Goal: Task Accomplishment & Management: Use online tool/utility

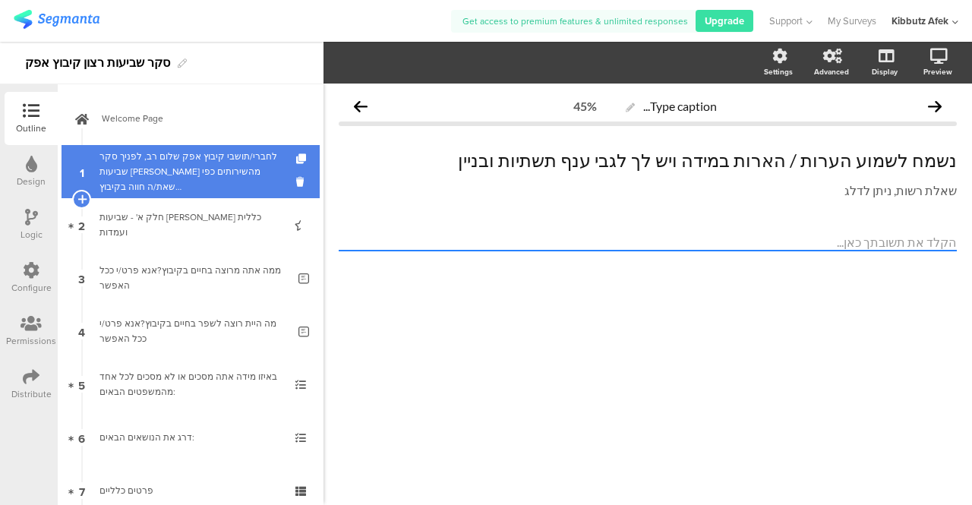
click at [159, 153] on div "לחברי/תושבי קיבוץ אפק שלום רב, לפניך סקר שביעות [PERSON_NAME] מהשירותים כפי שאת…" at bounding box center [189, 172] width 181 height 46
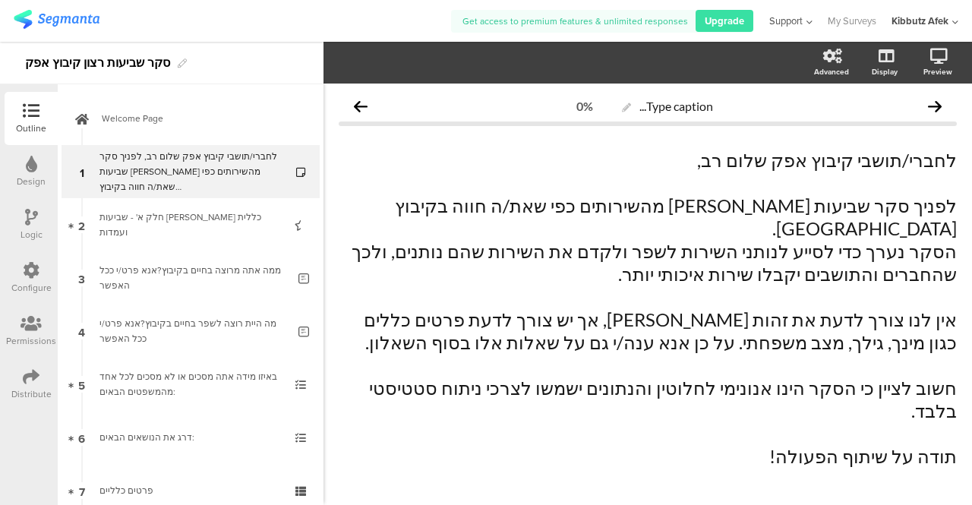
click at [808, 22] on icon at bounding box center [808, 22] width 10 height 11
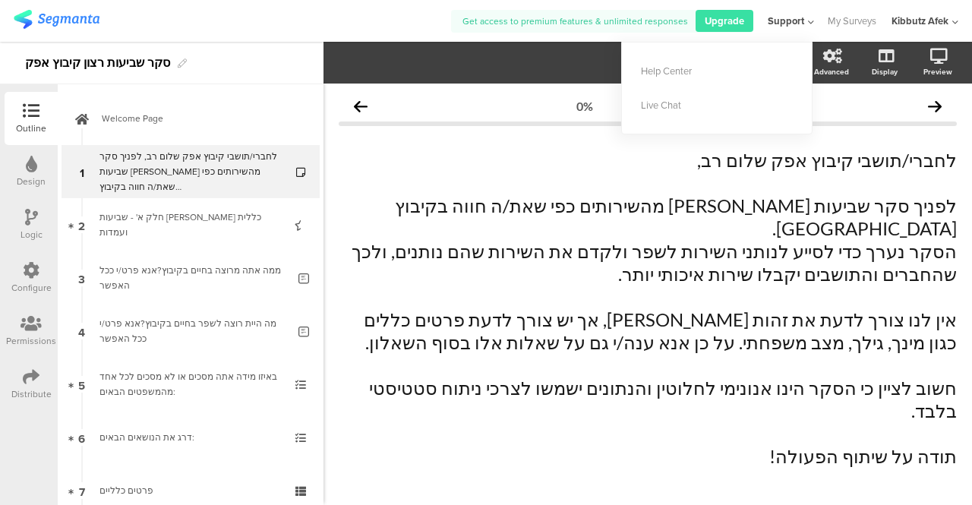
click at [808, 22] on icon at bounding box center [809, 22] width 10 height 11
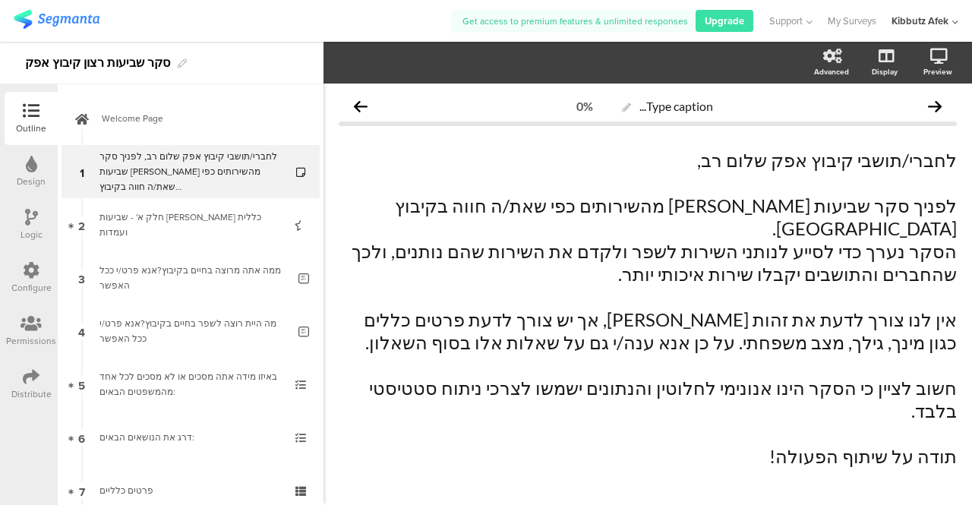
click at [955, 24] on icon at bounding box center [955, 22] width 6 height 11
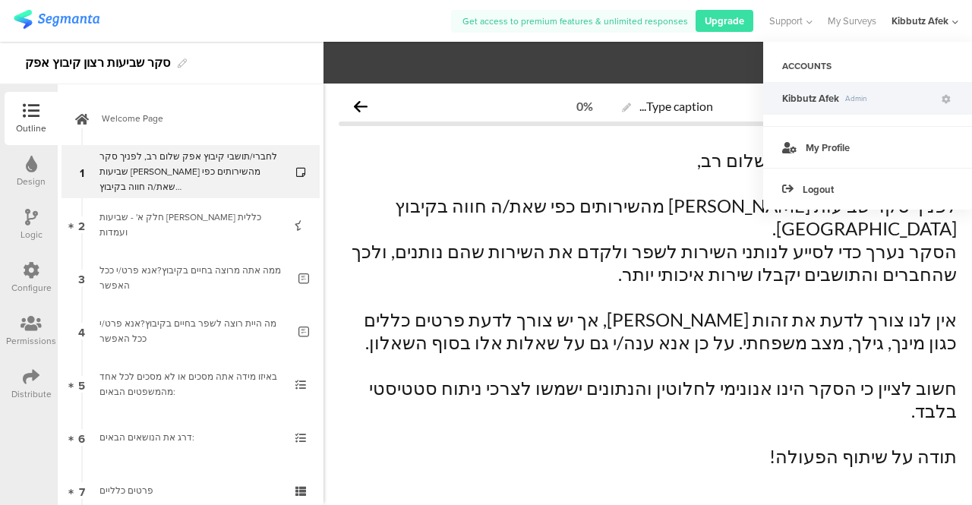
click at [955, 24] on icon at bounding box center [955, 22] width 6 height 11
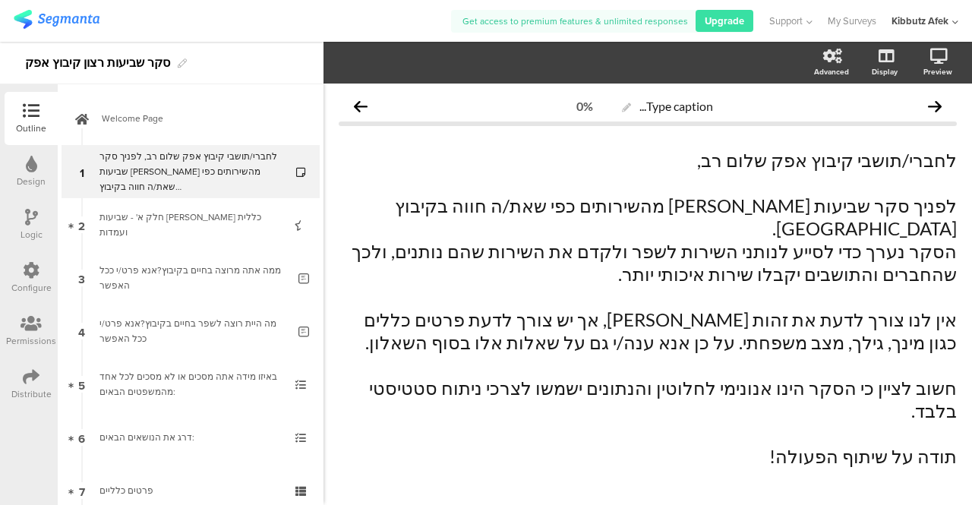
click at [26, 325] on icon at bounding box center [31, 323] width 21 height 17
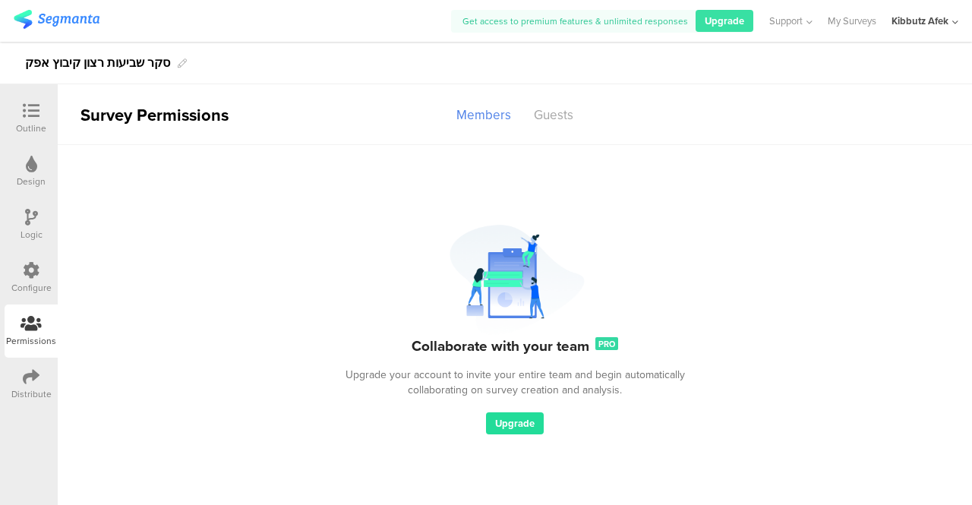
click at [515, 422] on span "Upgrade" at bounding box center [514, 423] width 39 height 14
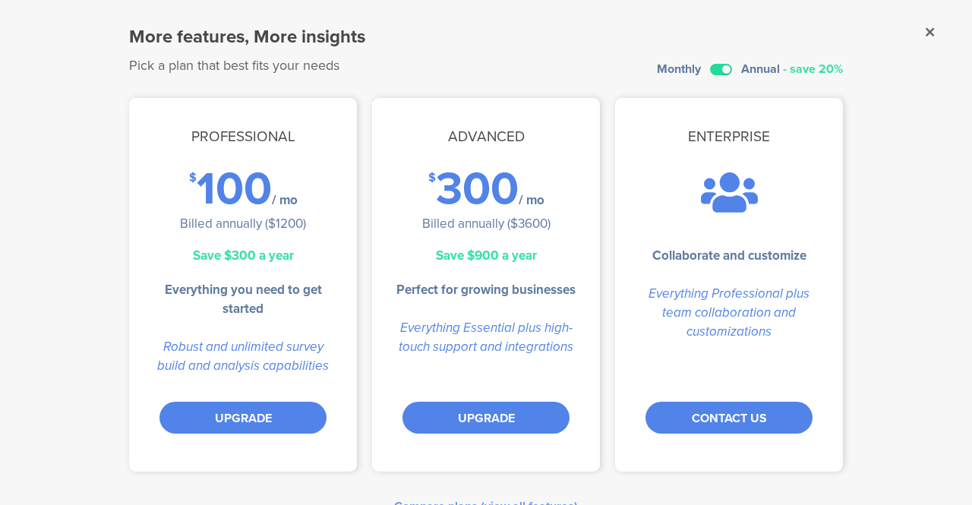
click at [711, 65] on label at bounding box center [721, 69] width 22 height 11
click at [0, 0] on input "checkbox" at bounding box center [0, 0] width 0 height 0
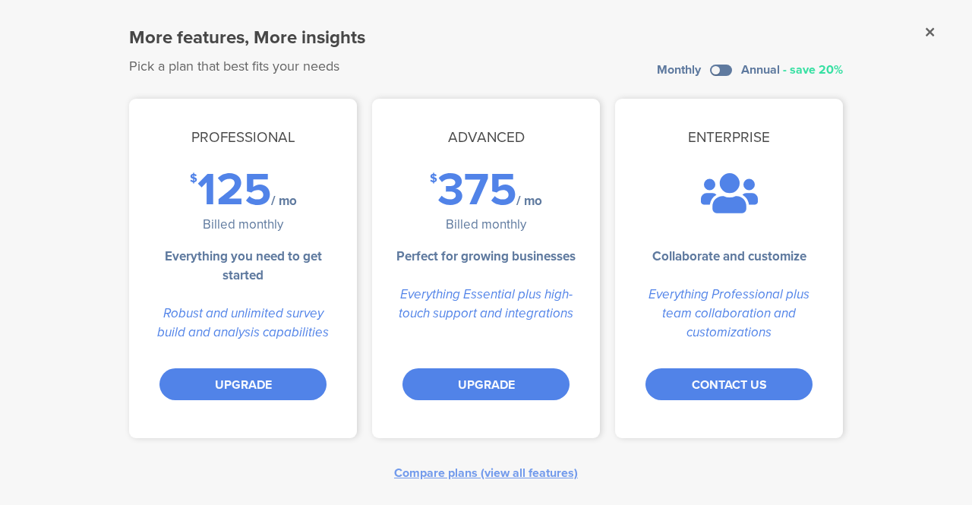
click at [952, 315] on sg-dialog-overlay "More features, More insights Pick a plan that best fits your needs Monthly Annu…" at bounding box center [486, 252] width 972 height 505
click at [477, 472] on div "Compare plans (view all features)" at bounding box center [486, 472] width 184 height 17
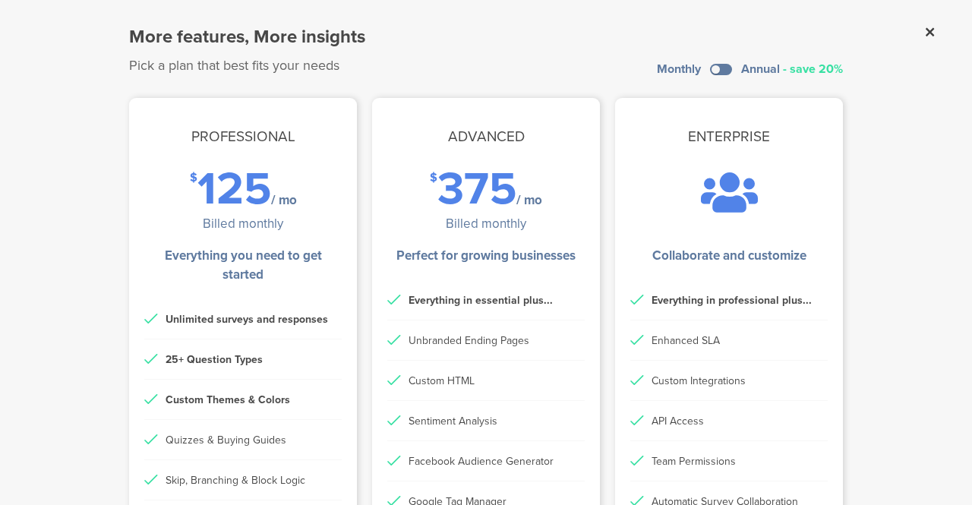
click at [926, 36] on icon at bounding box center [930, 32] width 8 height 14
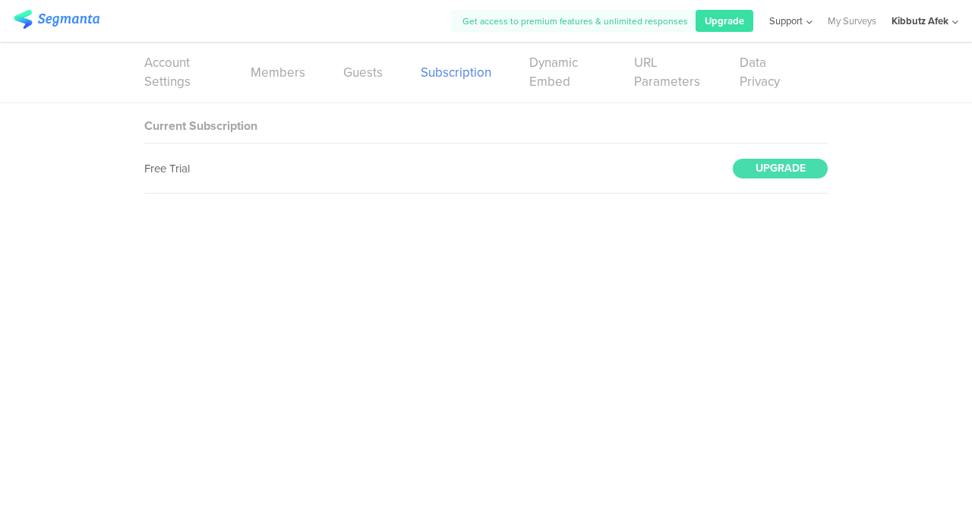
click at [809, 22] on icon at bounding box center [808, 22] width 10 height 11
click at [694, 70] on div "Help Center" at bounding box center [717, 71] width 190 height 34
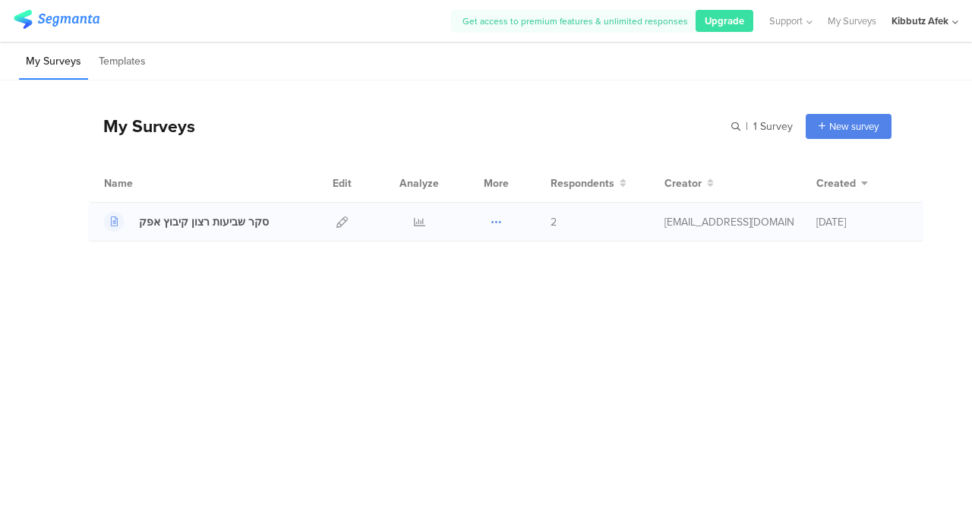
click at [497, 219] on icon at bounding box center [496, 221] width 11 height 11
click at [469, 289] on link "Export" at bounding box center [466, 287] width 84 height 27
click at [493, 216] on icon at bounding box center [496, 221] width 11 height 11
click at [541, 309] on div "My Surveys | 1 Survey New survey Start from scratch Choose from templates Name …" at bounding box center [486, 254] width 972 height 349
click at [213, 224] on div "סקר שביעות רצון קיבוץ אפק" at bounding box center [204, 222] width 130 height 16
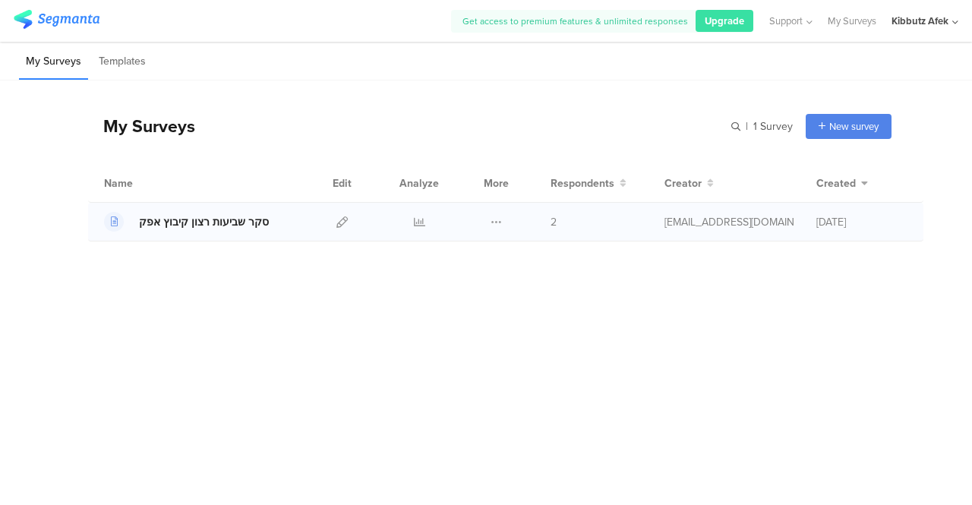
click at [225, 226] on div "סקר שביעות רצון קיבוץ אפק" at bounding box center [204, 222] width 130 height 16
click at [337, 227] on link at bounding box center [341, 222] width 11 height 38
click at [222, 216] on div "סקר שביעות רצון קיבוץ אפק" at bounding box center [204, 222] width 130 height 16
click at [341, 223] on icon at bounding box center [341, 221] width 11 height 11
click at [245, 222] on div "סקר שביעות רצון קיבוץ אפק" at bounding box center [204, 222] width 130 height 16
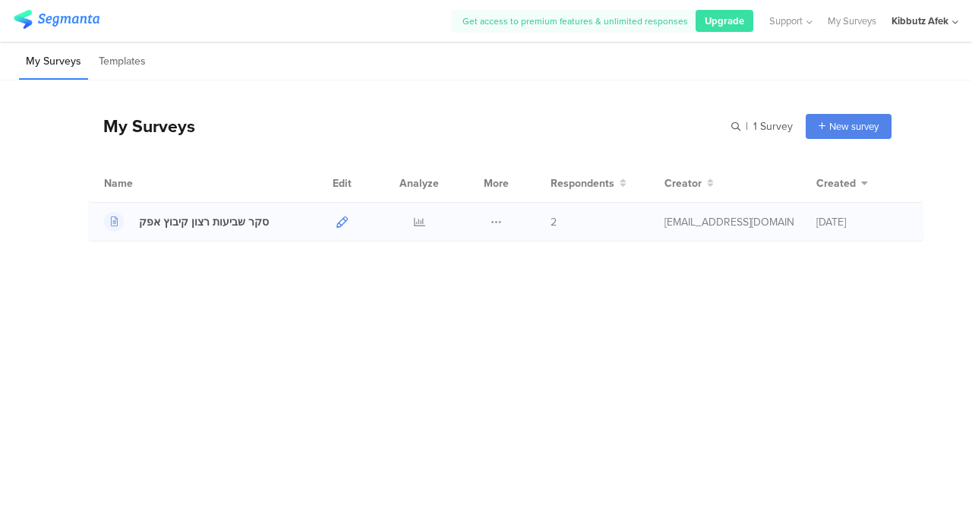
click at [337, 222] on icon at bounding box center [341, 221] width 11 height 11
click at [235, 221] on div "סקר שביעות רצון קיבוץ אפק" at bounding box center [204, 222] width 130 height 16
click at [222, 224] on div "סקר שביעות רצון קיבוץ אפק" at bounding box center [204, 222] width 130 height 16
click at [340, 218] on icon at bounding box center [341, 221] width 11 height 11
click at [243, 220] on div "סקר שביעות רצון קיבוץ אפק" at bounding box center [204, 222] width 130 height 16
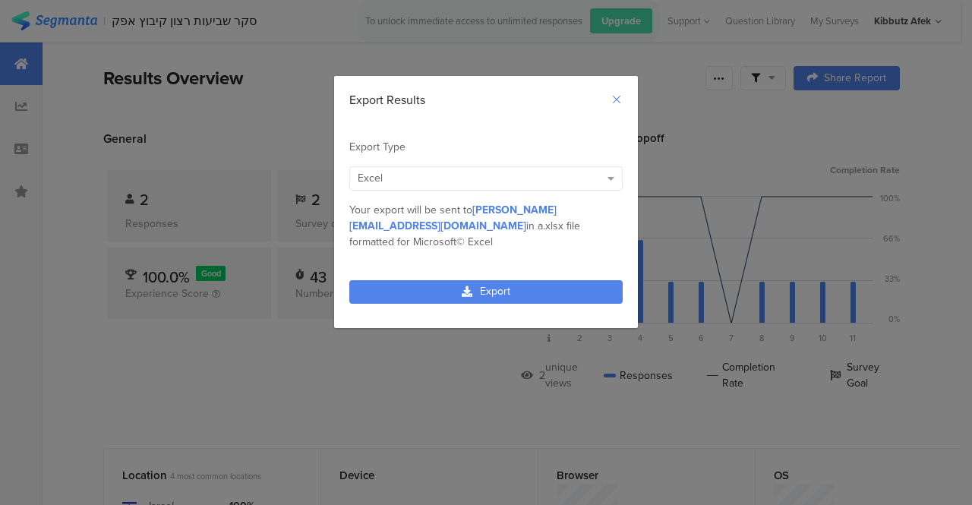
click at [620, 104] on icon "Close" at bounding box center [617, 99] width 12 height 12
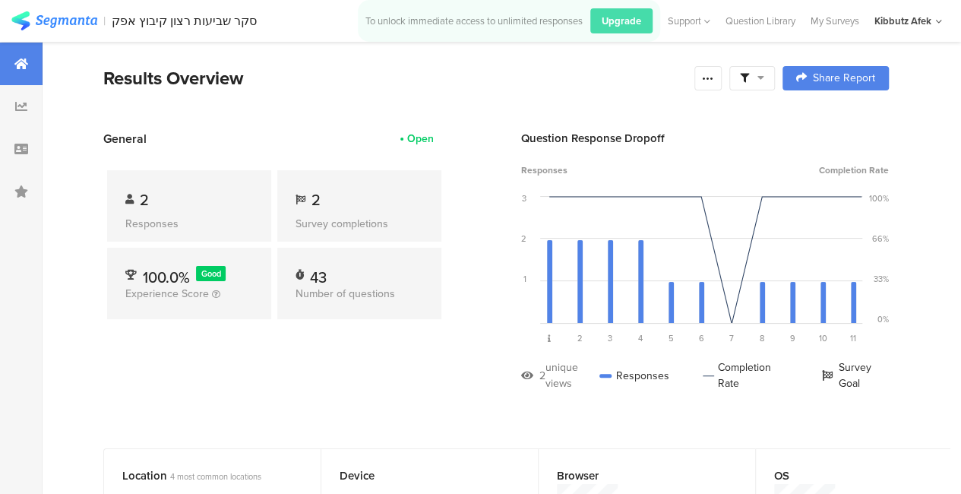
click at [775, 80] on div at bounding box center [752, 78] width 46 height 24
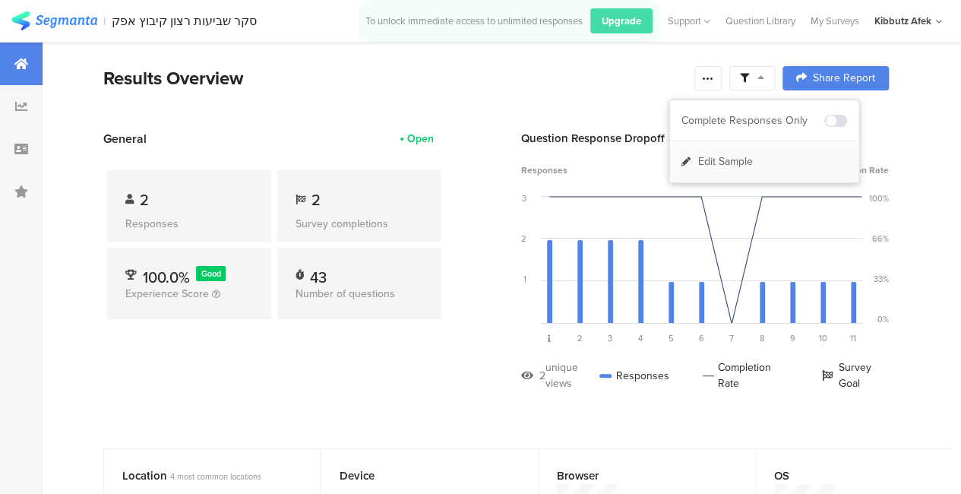
click at [715, 159] on span "Edit Sample" at bounding box center [725, 161] width 55 height 15
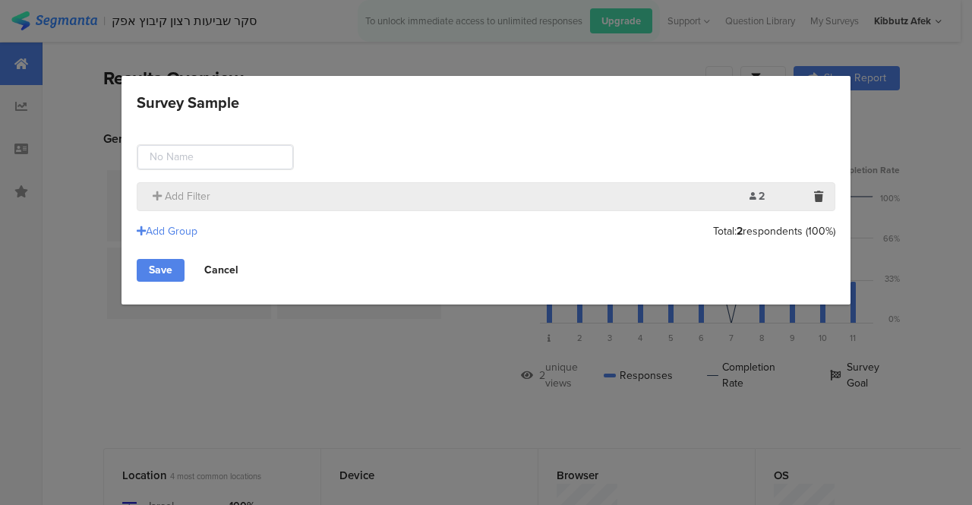
click at [223, 264] on link "Cancel" at bounding box center [221, 270] width 58 height 23
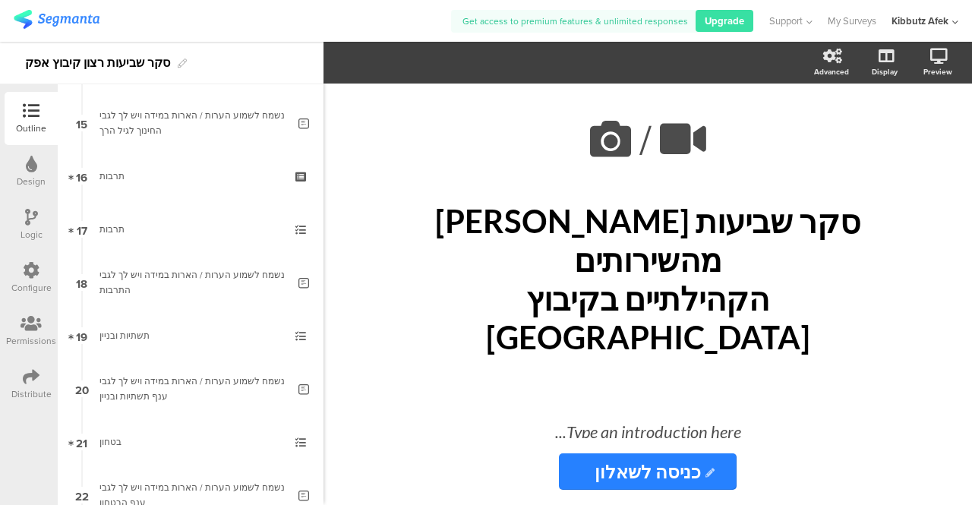
scroll to position [790, 0]
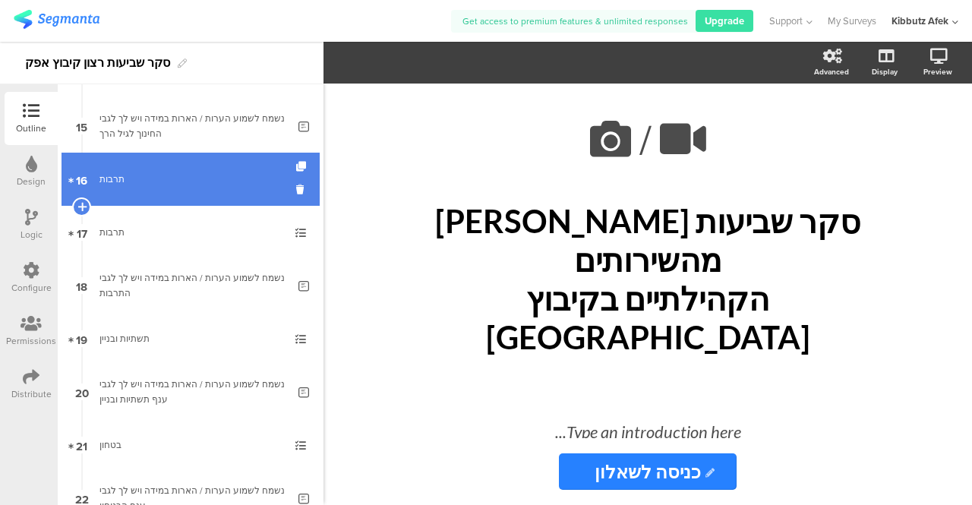
click at [131, 188] on link "16 תרבות" at bounding box center [191, 179] width 258 height 53
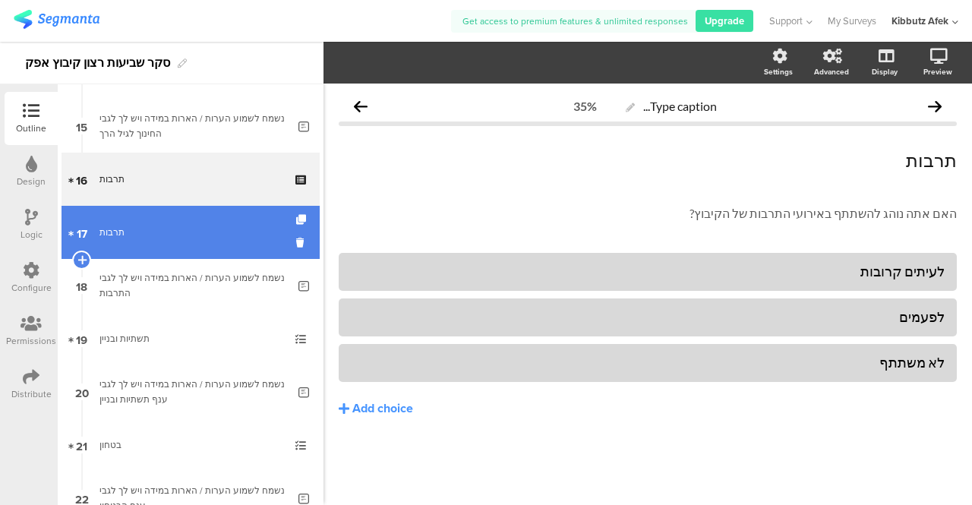
click at [120, 225] on div "תרבות" at bounding box center [189, 232] width 181 height 15
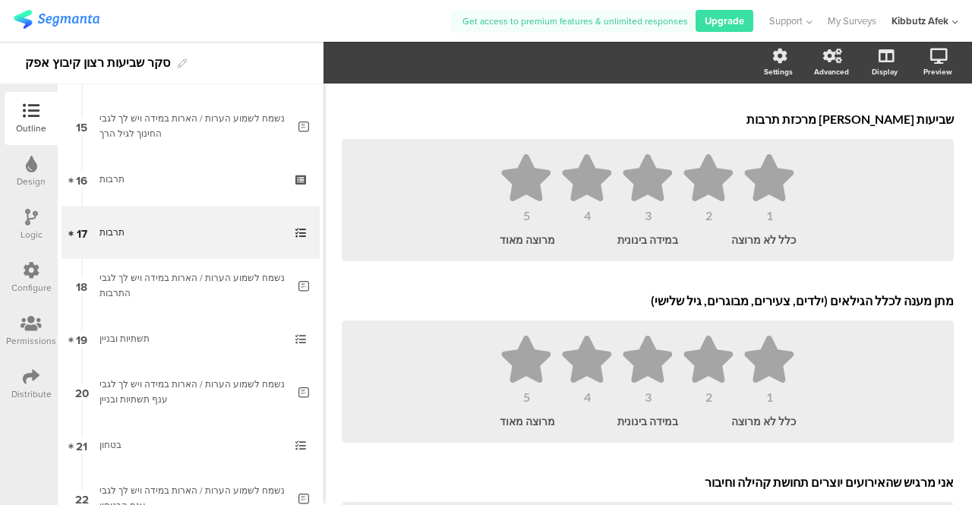
scroll to position [304, 0]
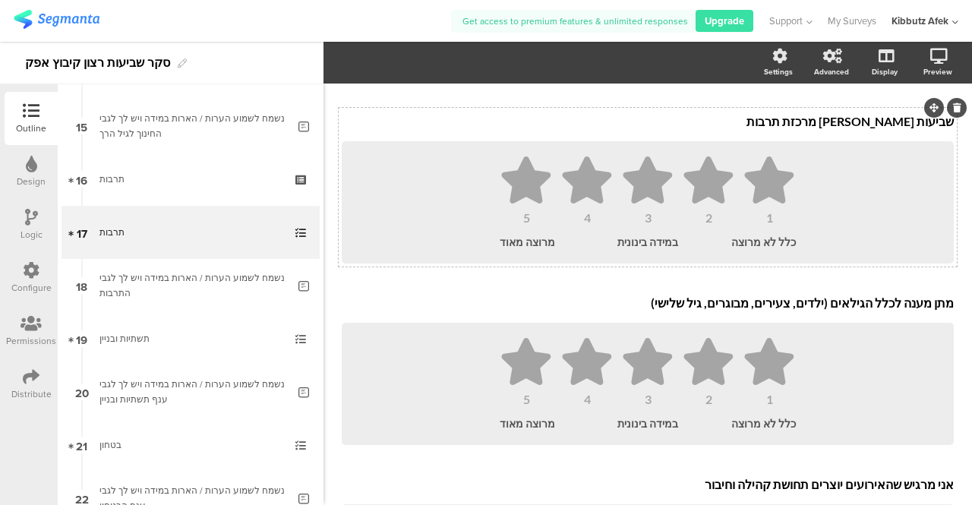
click at [953, 112] on icon at bounding box center [957, 107] width 8 height 9
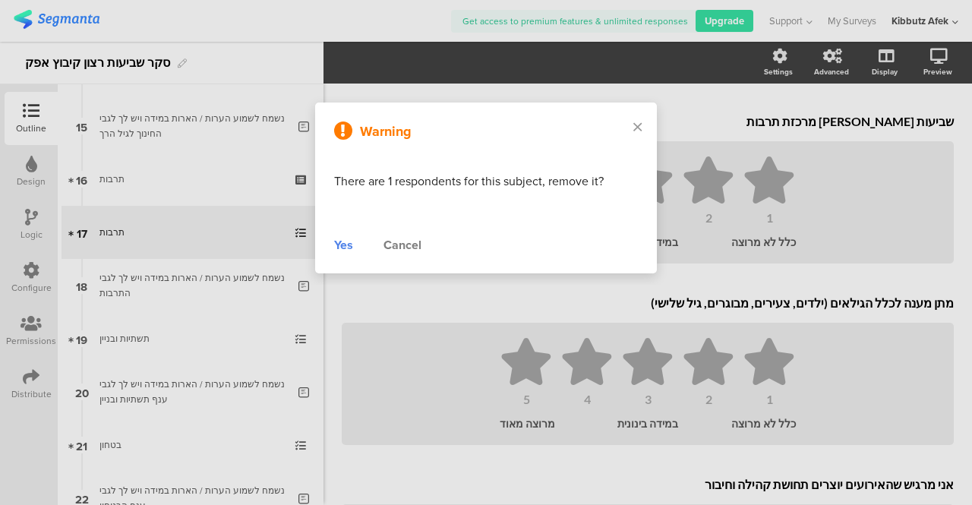
click at [340, 245] on div "Yes" at bounding box center [343, 245] width 19 height 18
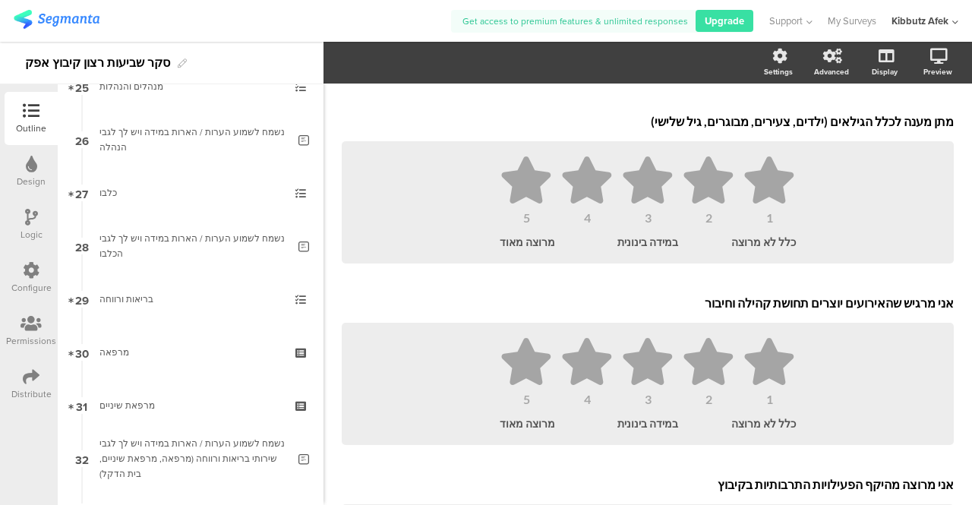
scroll to position [1406, 0]
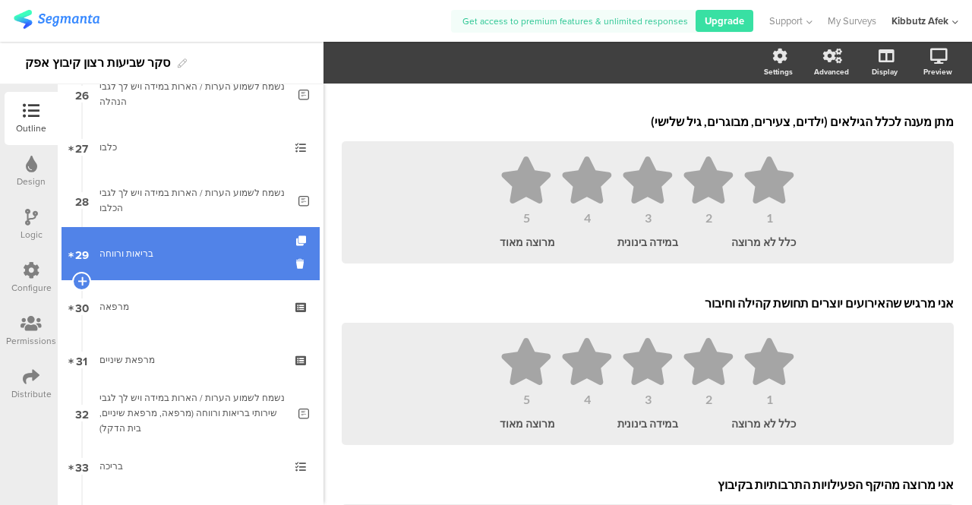
click at [150, 257] on div "בריאות ורווחה" at bounding box center [189, 253] width 181 height 15
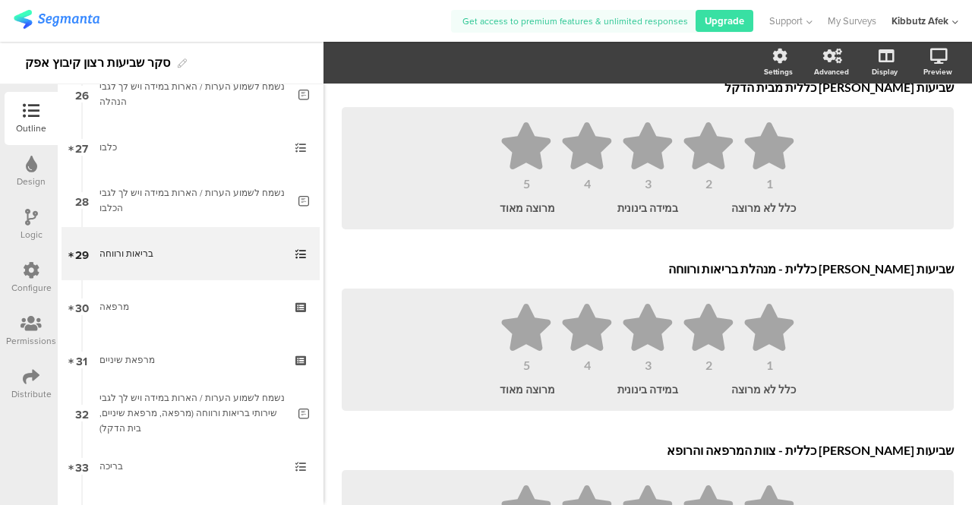
scroll to position [520, 0]
click at [953, 259] on icon at bounding box center [957, 254] width 8 height 9
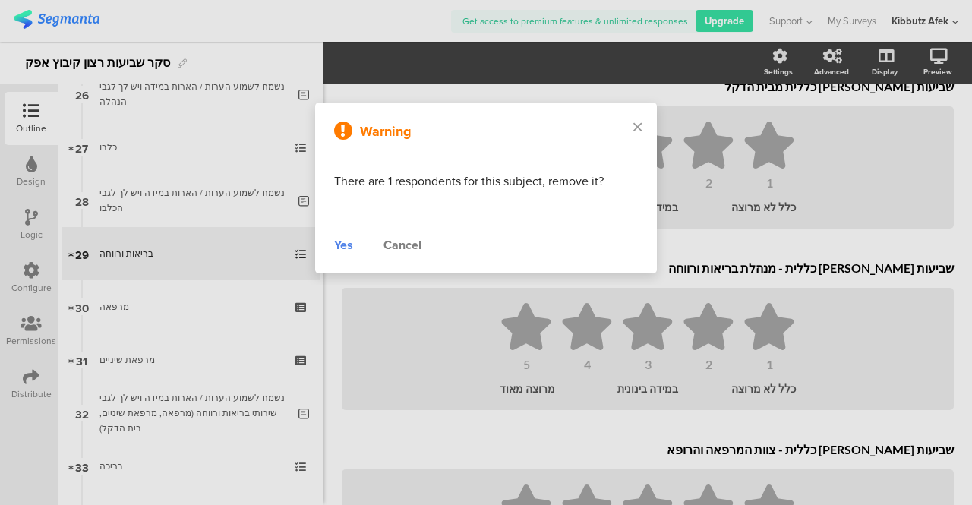
click at [333, 244] on div "Warning There are 1 respondents for this subject, remove it? Yes Cancel" at bounding box center [486, 188] width 342 height 171
click at [345, 245] on div "Yes" at bounding box center [343, 245] width 19 height 18
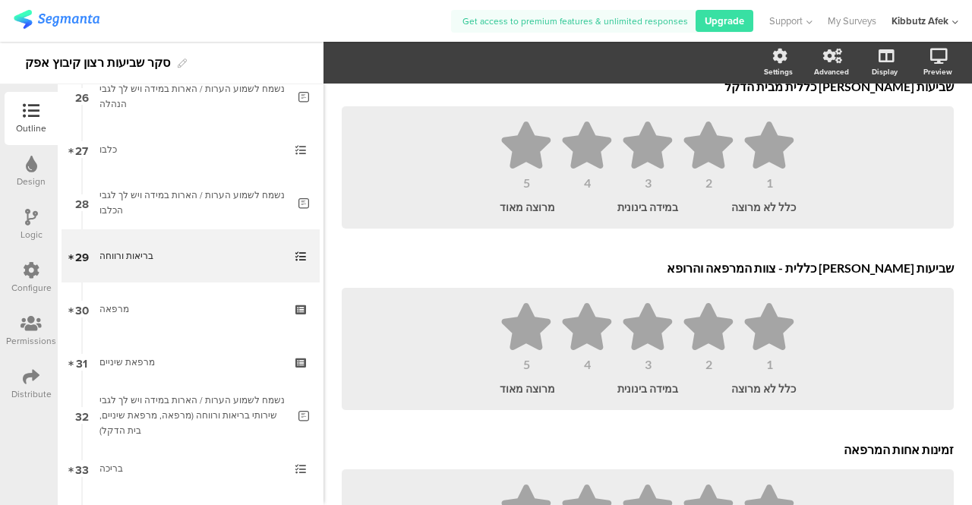
scroll to position [0, 0]
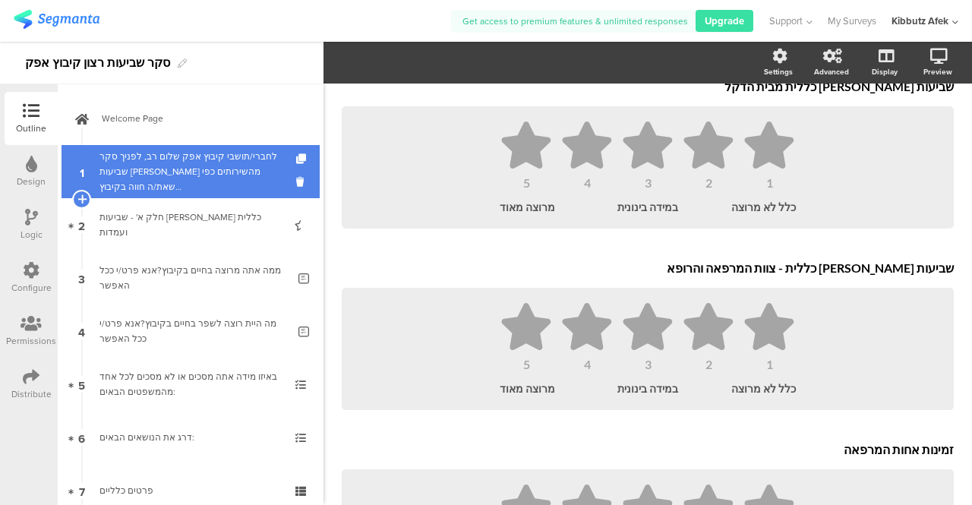
click at [141, 170] on div "לחברי/תושבי קיבוץ אפק שלום רב, לפניך סקר שביעות [PERSON_NAME] מהשירותים כפי שאת…" at bounding box center [189, 172] width 181 height 46
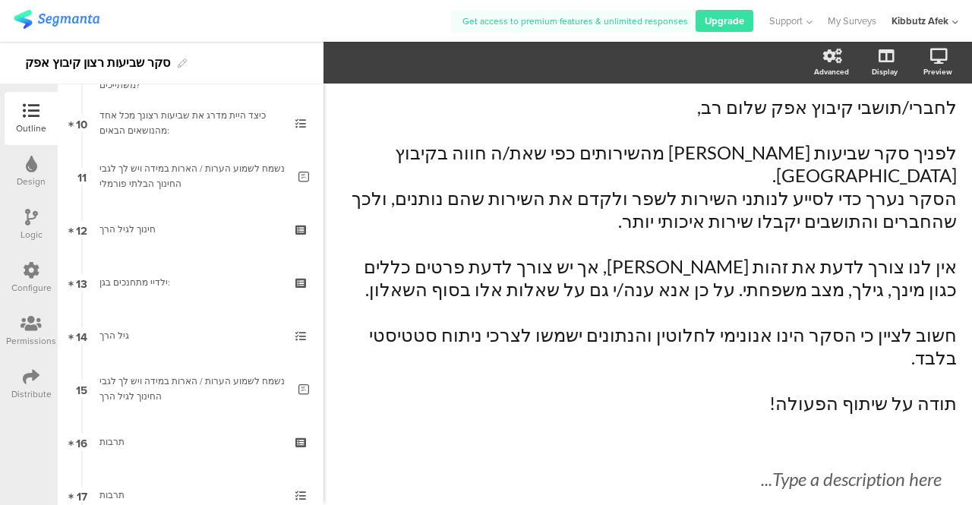
scroll to position [129, 0]
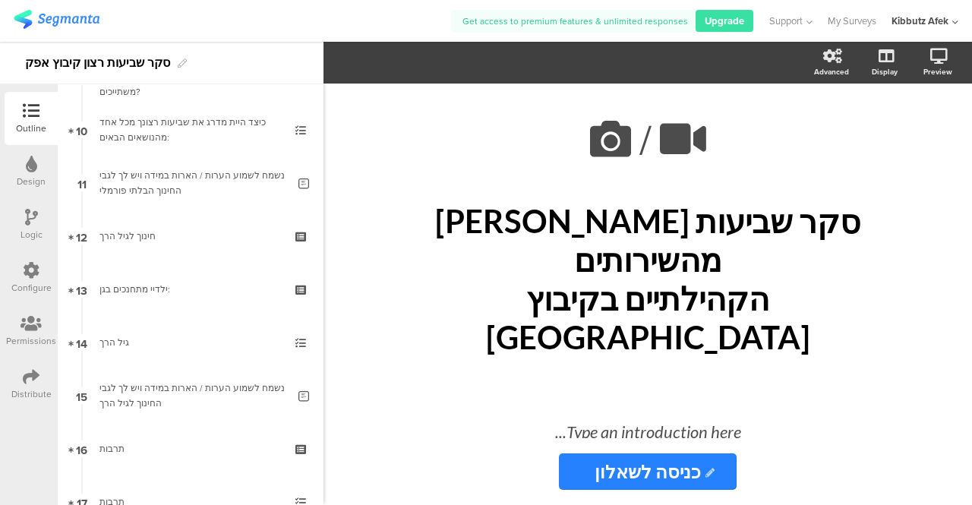
scroll to position [523, 0]
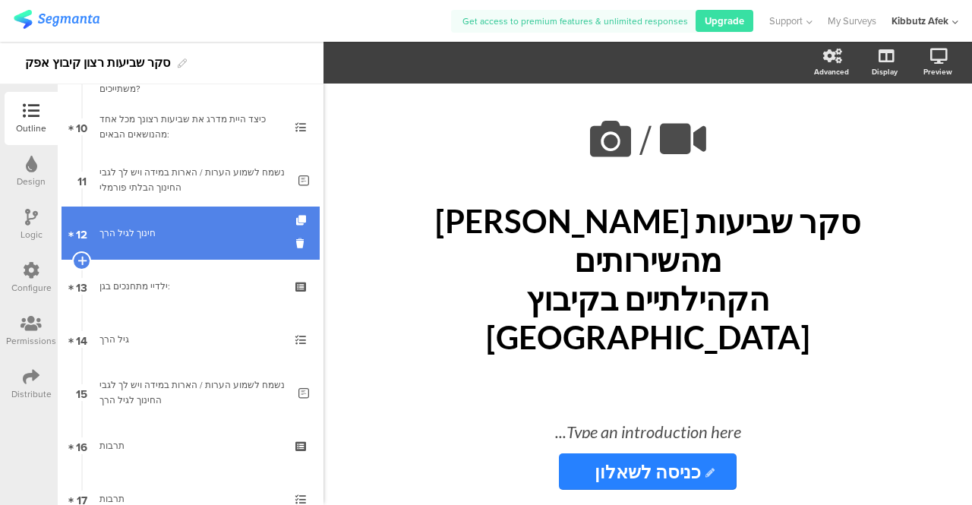
click at [187, 245] on link "12 חינוך לגיל הרך" at bounding box center [191, 233] width 258 height 53
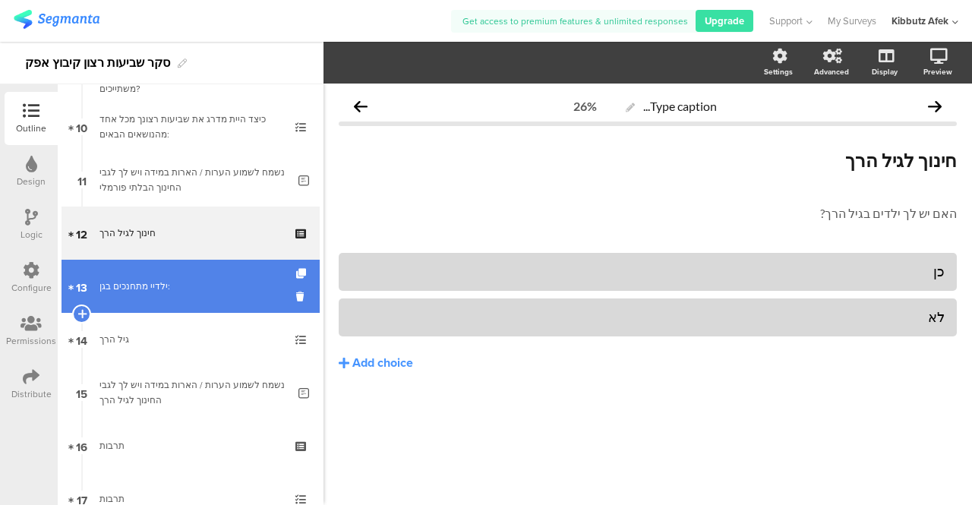
click at [141, 290] on div "ילדיי מתחנכים בגן:" at bounding box center [189, 286] width 181 height 15
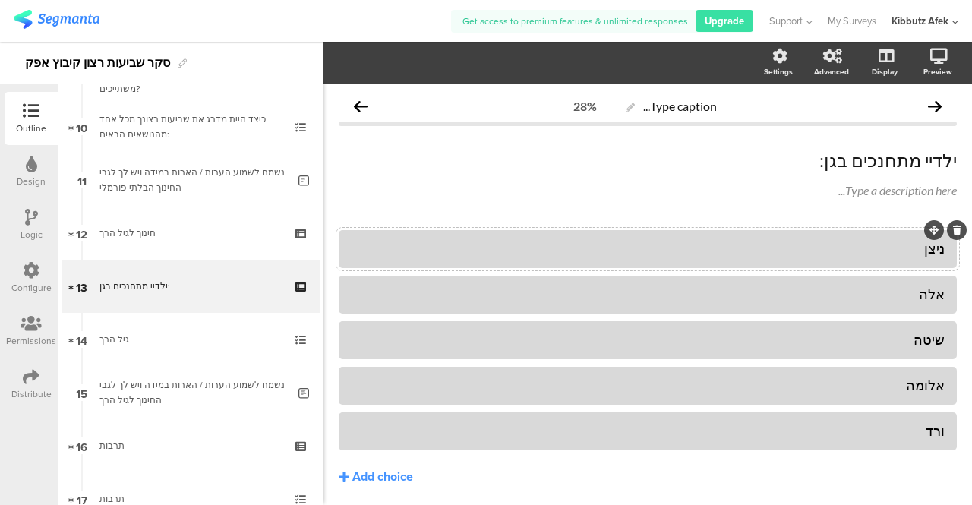
click at [850, 240] on div "ניצן" at bounding box center [648, 248] width 594 height 17
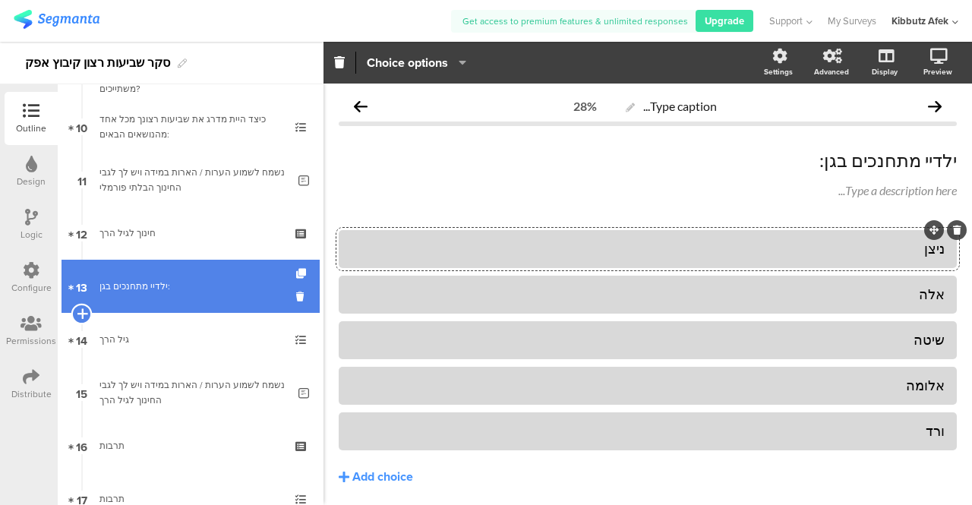
click at [82, 314] on icon at bounding box center [82, 314] width 10 height 14
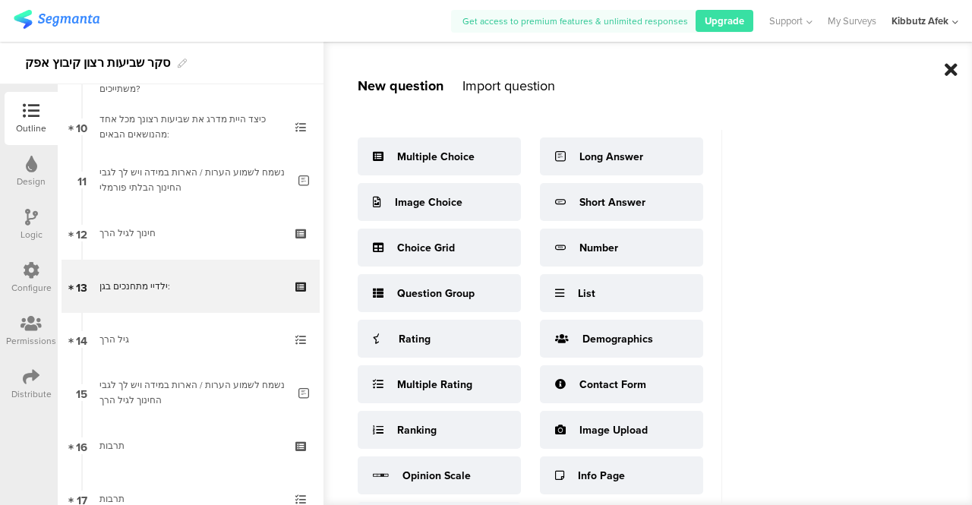
click at [955, 68] on icon at bounding box center [951, 70] width 13 height 18
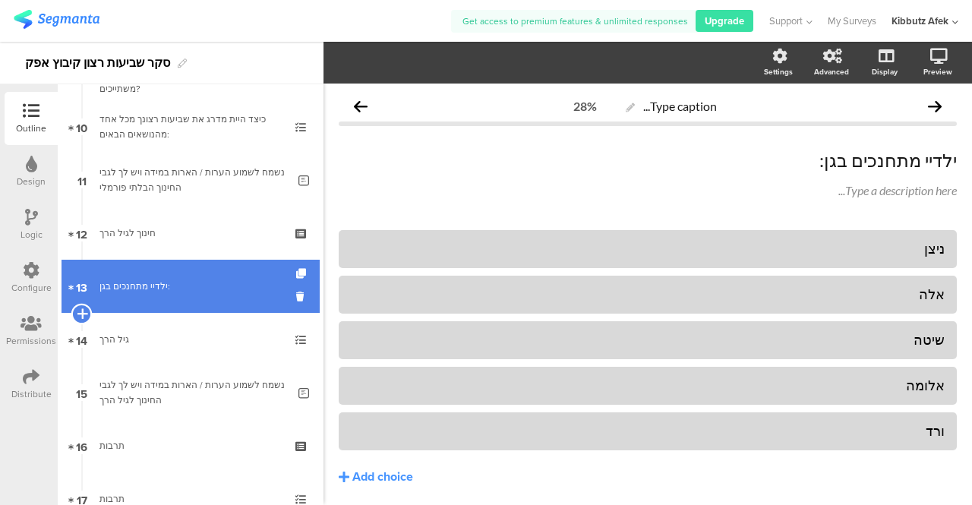
click at [84, 309] on icon at bounding box center [82, 314] width 10 height 14
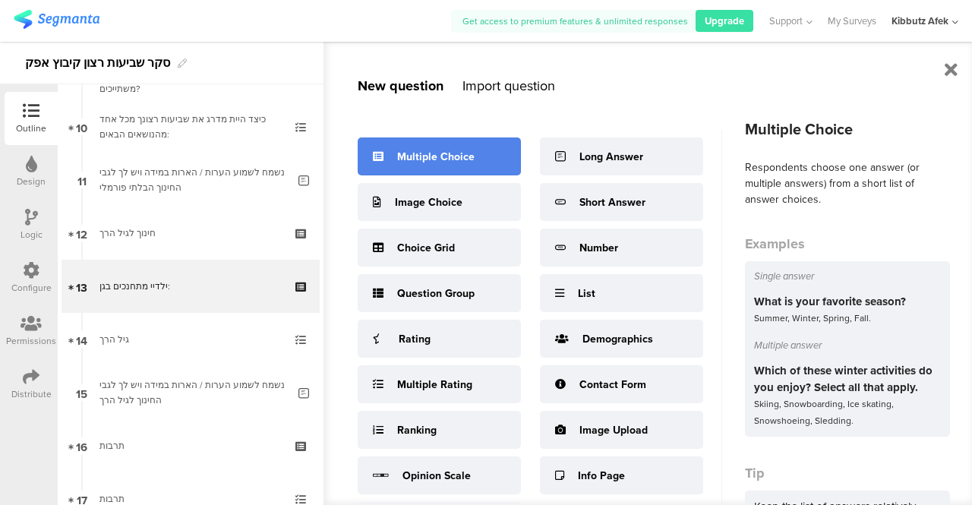
click at [465, 159] on div "Multiple Choice" at bounding box center [435, 157] width 77 height 16
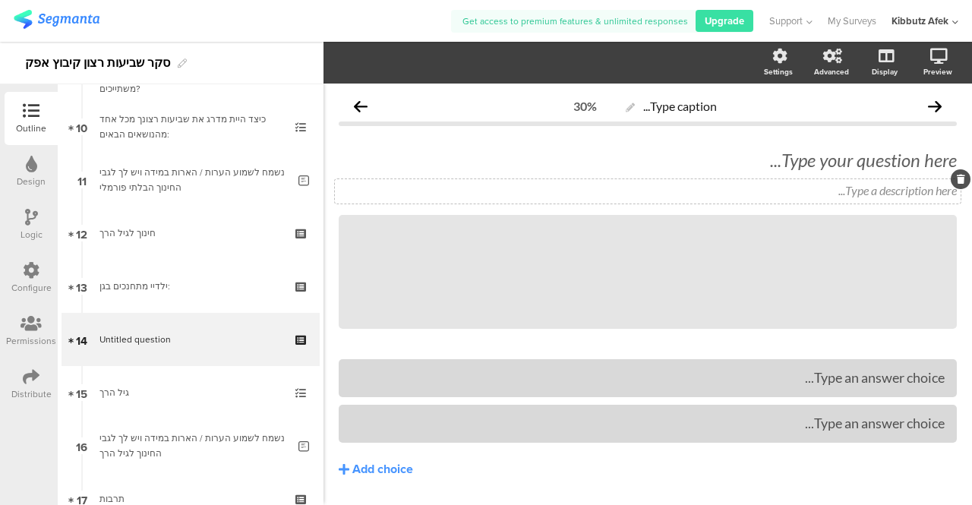
click at [881, 186] on div "Type a description here..." at bounding box center [648, 191] width 626 height 24
click at [846, 93] on div "Type caption... 30%" at bounding box center [648, 106] width 618 height 30
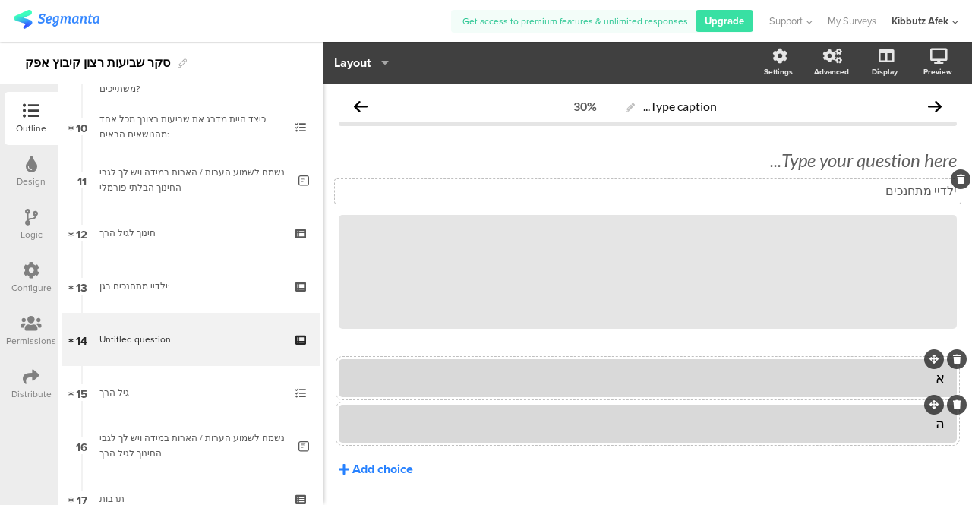
click at [402, 469] on div "Add choice" at bounding box center [382, 470] width 61 height 16
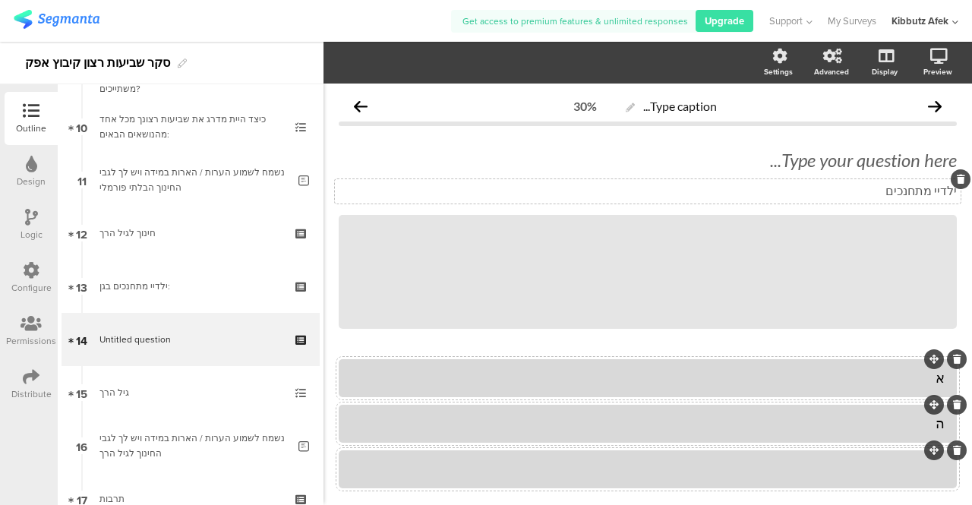
click at [702, 478] on div at bounding box center [648, 468] width 594 height 17
click at [459, 498] on button "Add choice" at bounding box center [648, 515] width 618 height 38
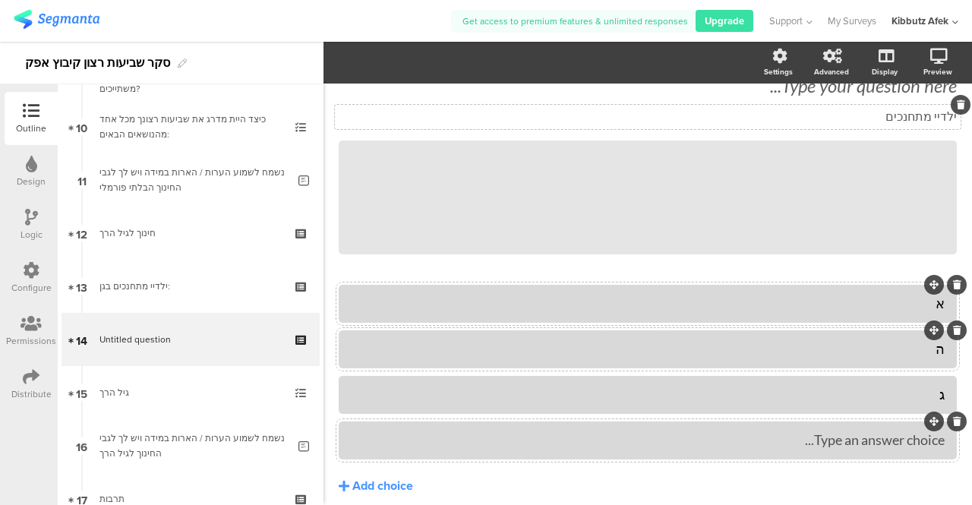
scroll to position [91, 0]
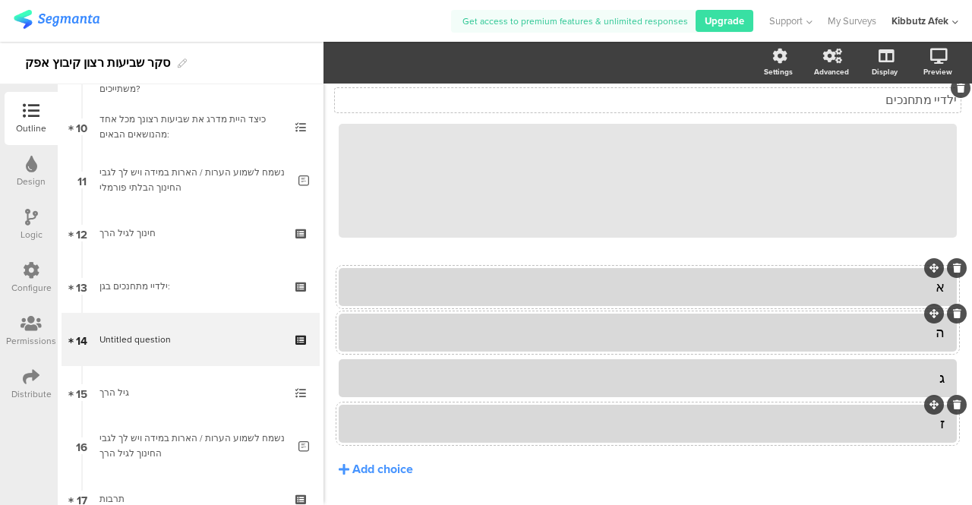
click at [920, 99] on p "ילדיי מתחנכים" at bounding box center [648, 99] width 618 height 15
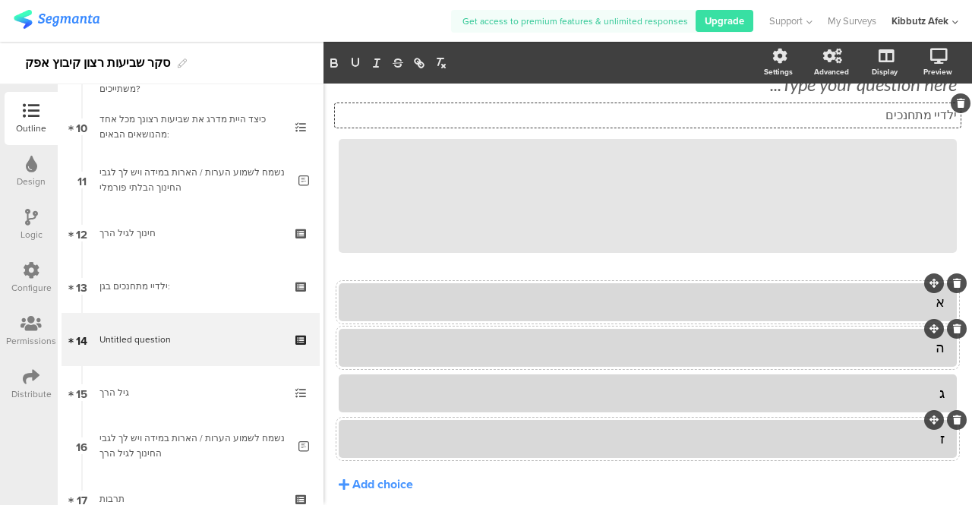
click at [920, 99] on span "Type your question here... ילדיי מתחנכים ילדיי מתחנכים ילדיי מתחנכים" at bounding box center [648, 98] width 618 height 51
click at [922, 93] on div "Type your question here..." at bounding box center [648, 84] width 626 height 30
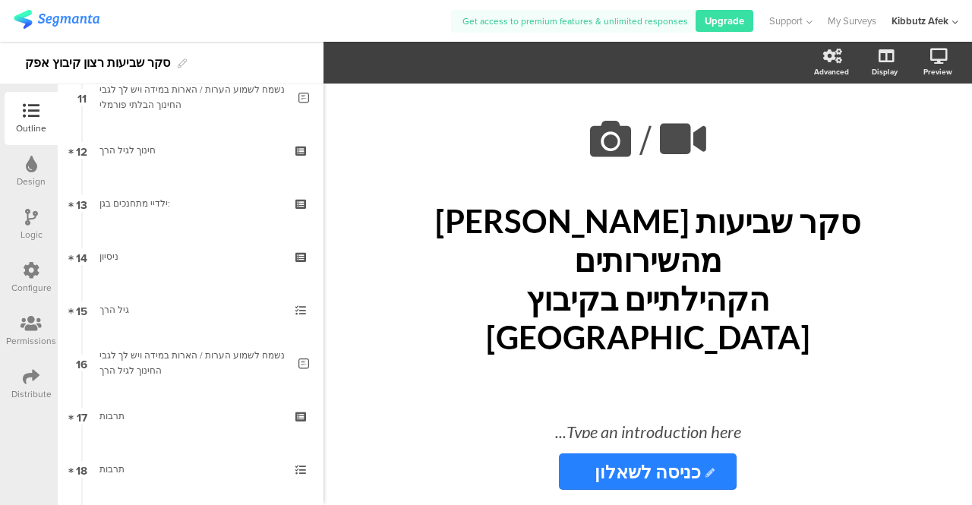
scroll to position [610, 0]
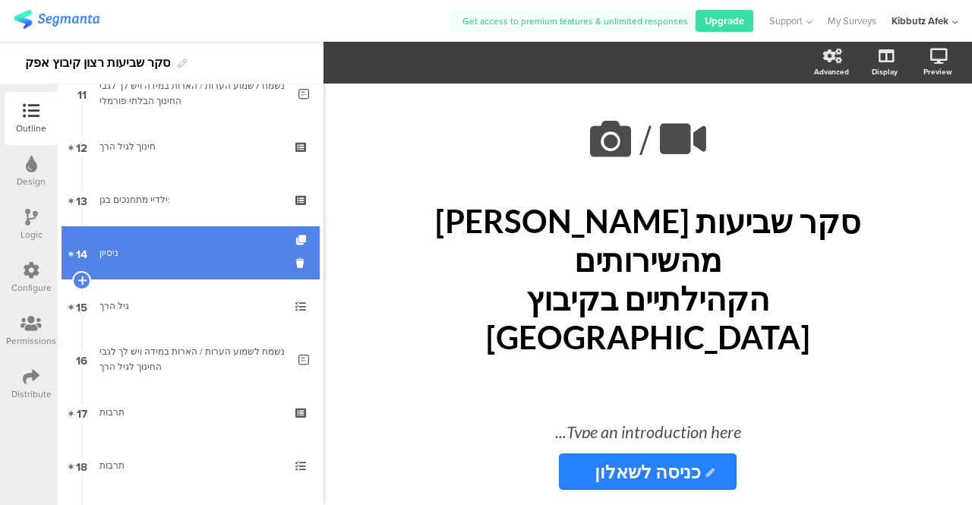
click at [110, 254] on div "ניסיון" at bounding box center [189, 252] width 181 height 15
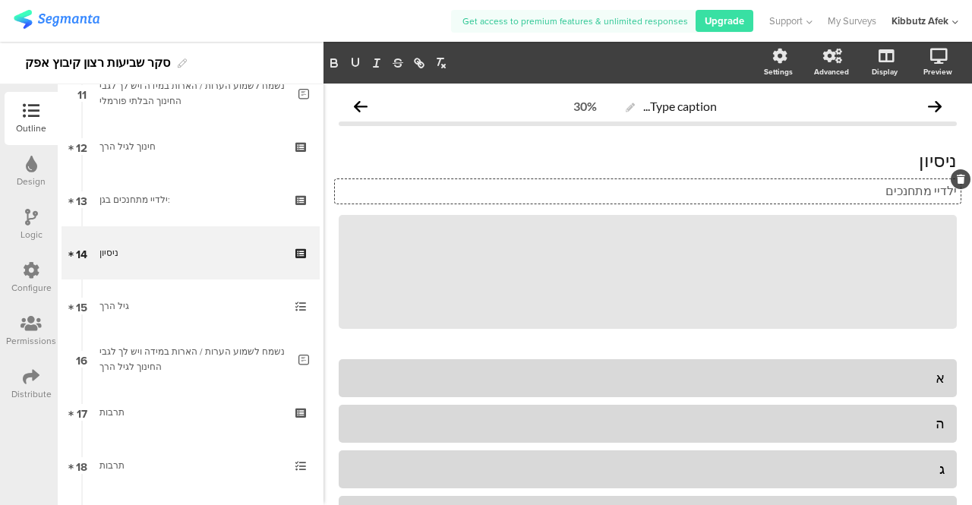
click at [957, 178] on icon at bounding box center [961, 179] width 8 height 9
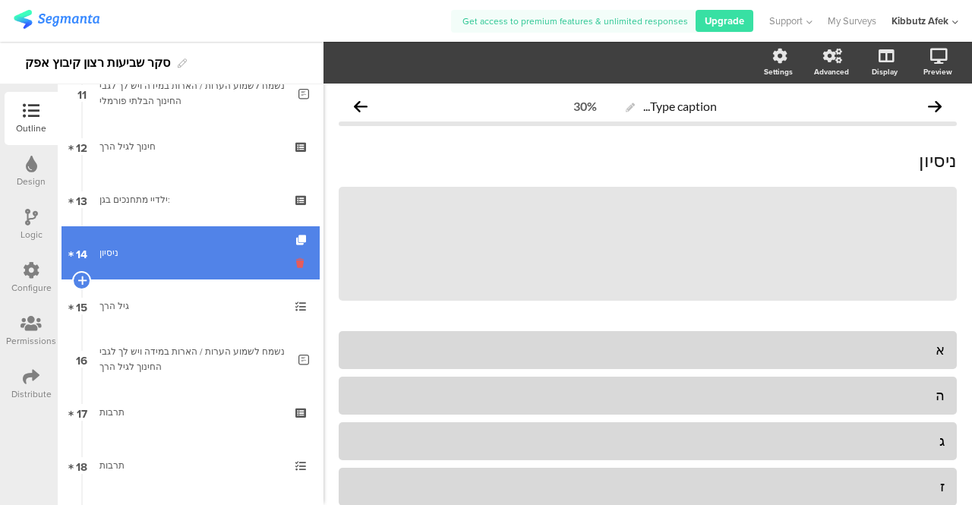
click at [296, 264] on icon at bounding box center [302, 263] width 13 height 14
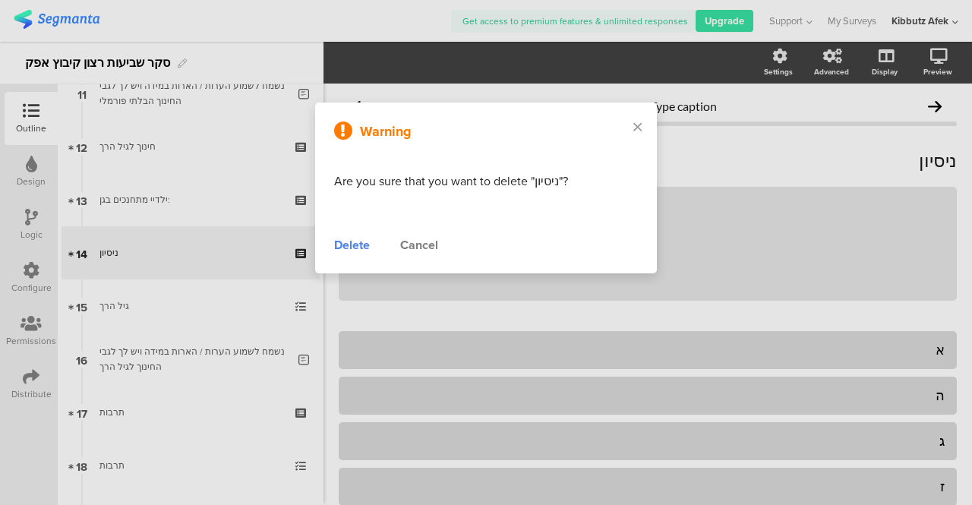
click at [356, 247] on div "Delete" at bounding box center [352, 245] width 36 height 18
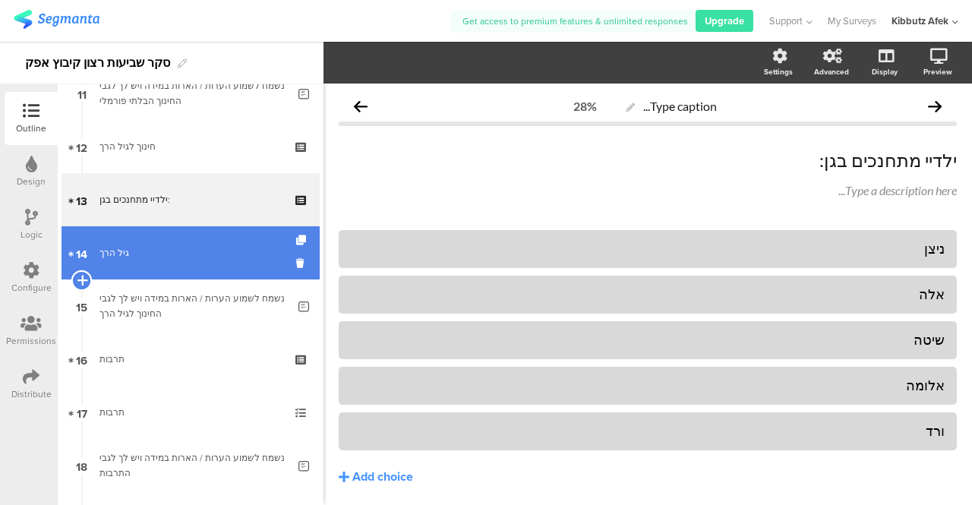
click at [84, 280] on icon at bounding box center [82, 280] width 10 height 14
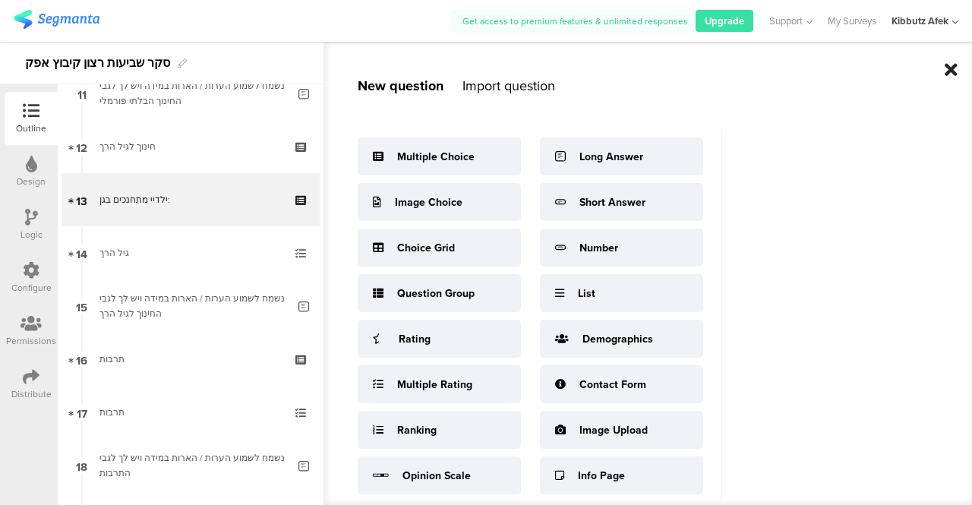
click at [951, 71] on icon at bounding box center [951, 70] width 13 height 18
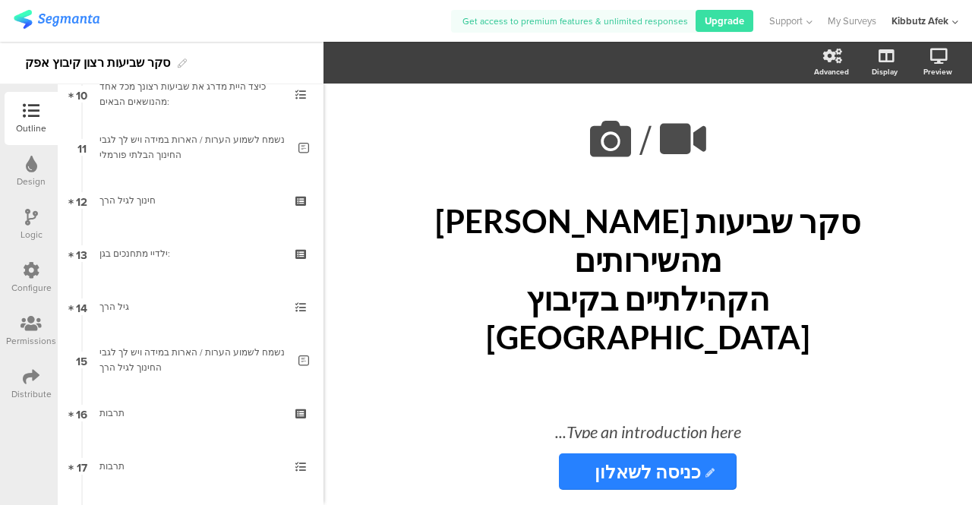
scroll to position [549, 0]
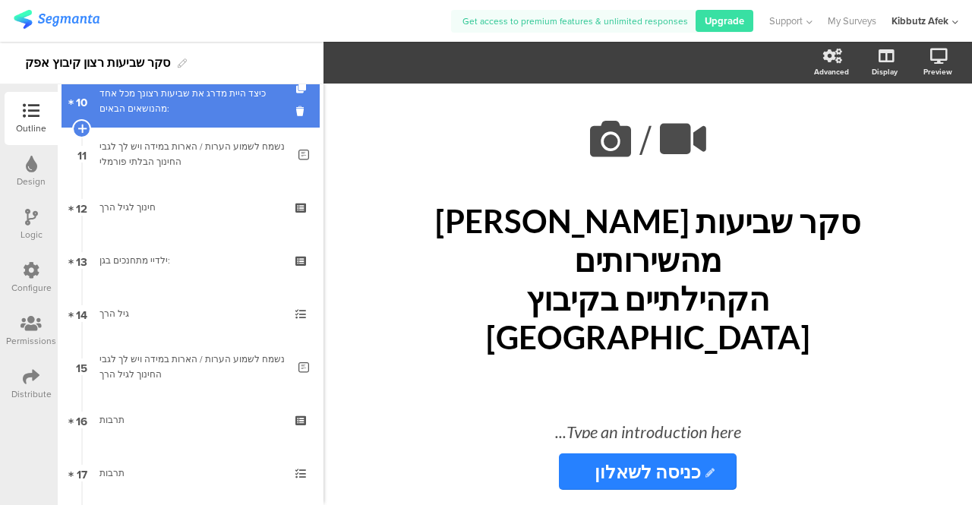
click at [191, 104] on div "כיצד היית מדרג את שביעות רצונך מכל אחד מהנושאים הבאים:" at bounding box center [189, 101] width 181 height 30
